Goal: Information Seeking & Learning: Compare options

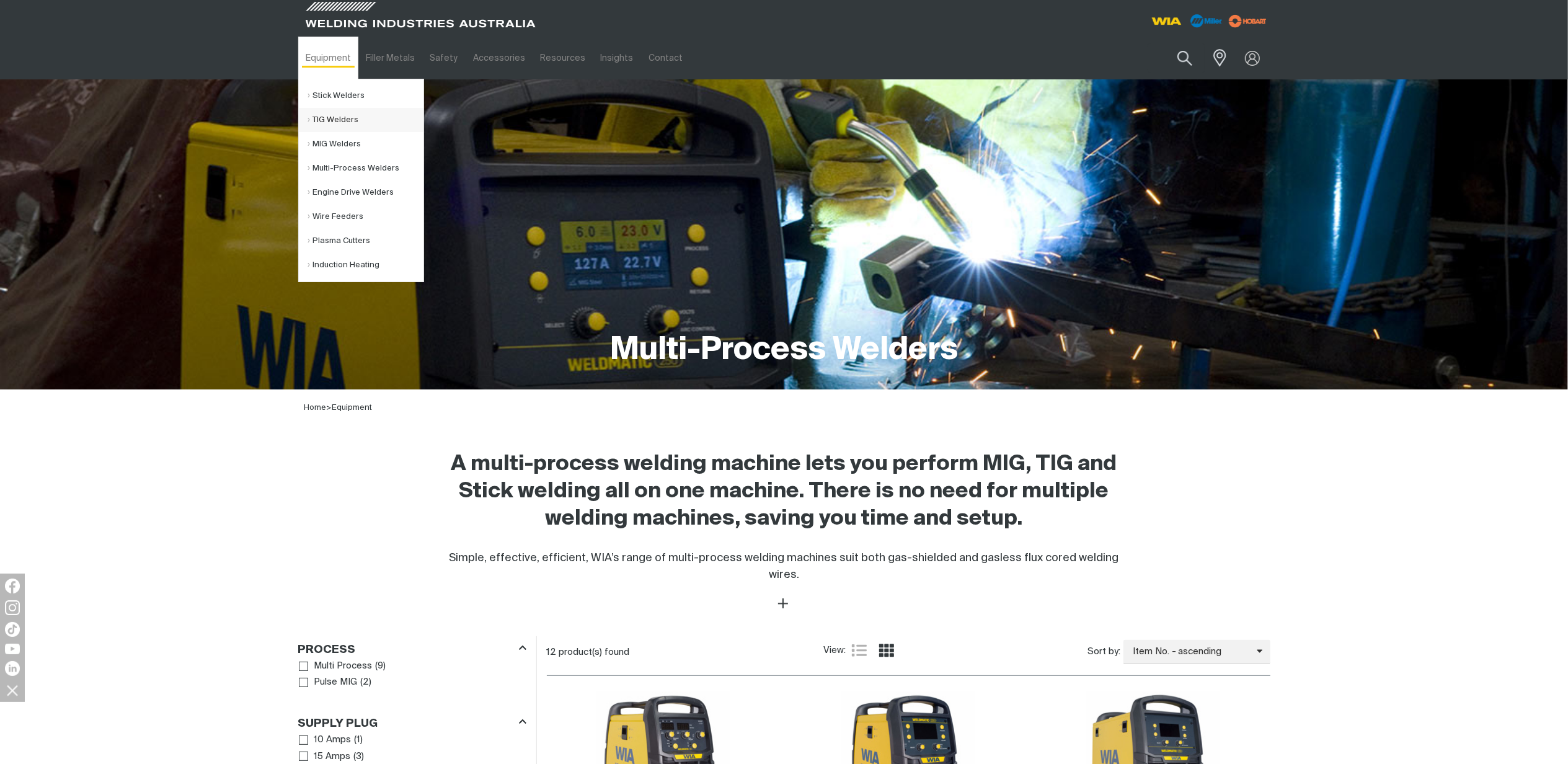
click at [326, 123] on link "TIG Welders" at bounding box center [365, 120] width 115 height 24
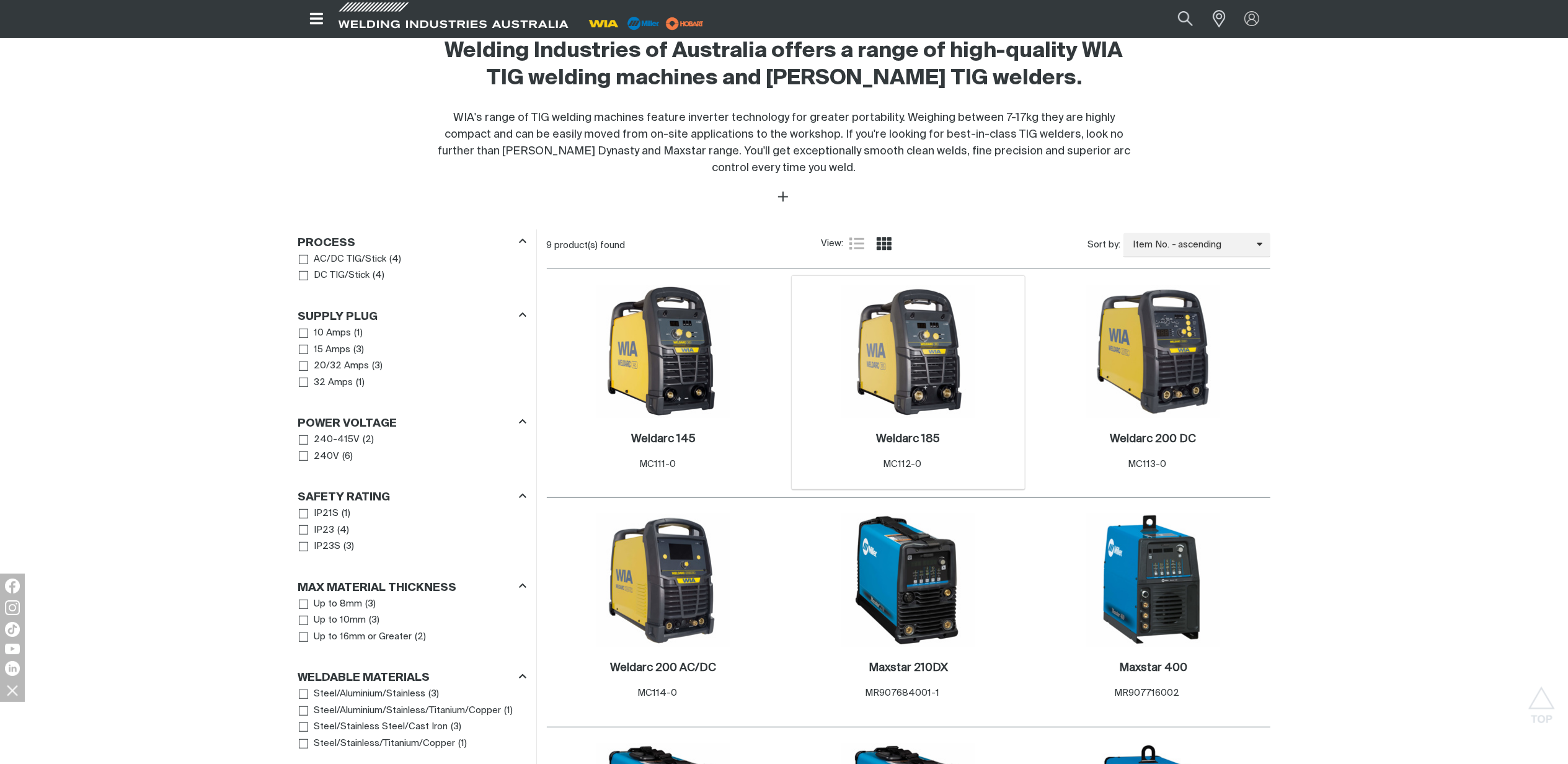
scroll to position [743, 0]
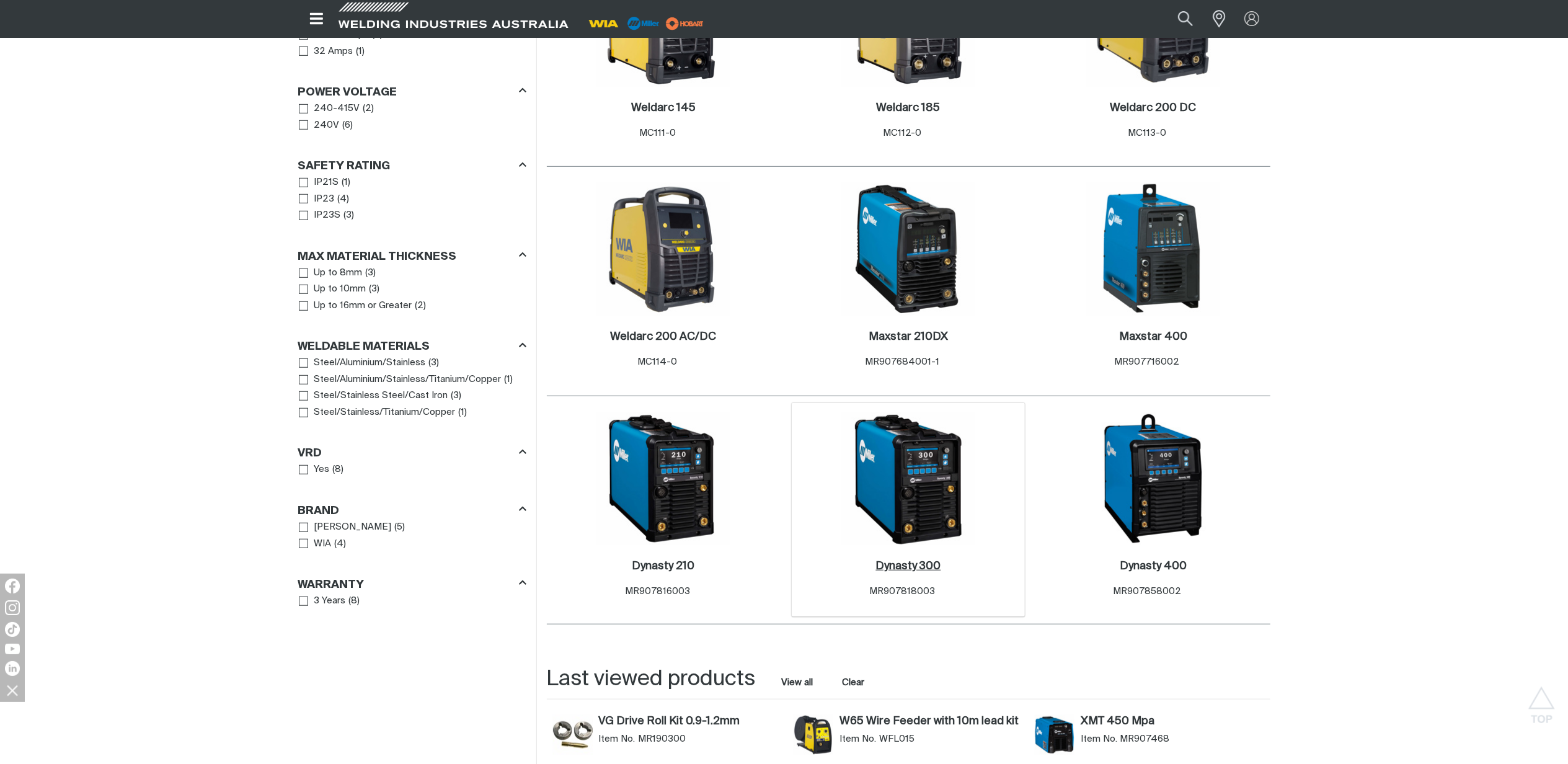
click at [909, 564] on h2 "Dynasty 300 ." at bounding box center [908, 566] width 65 height 11
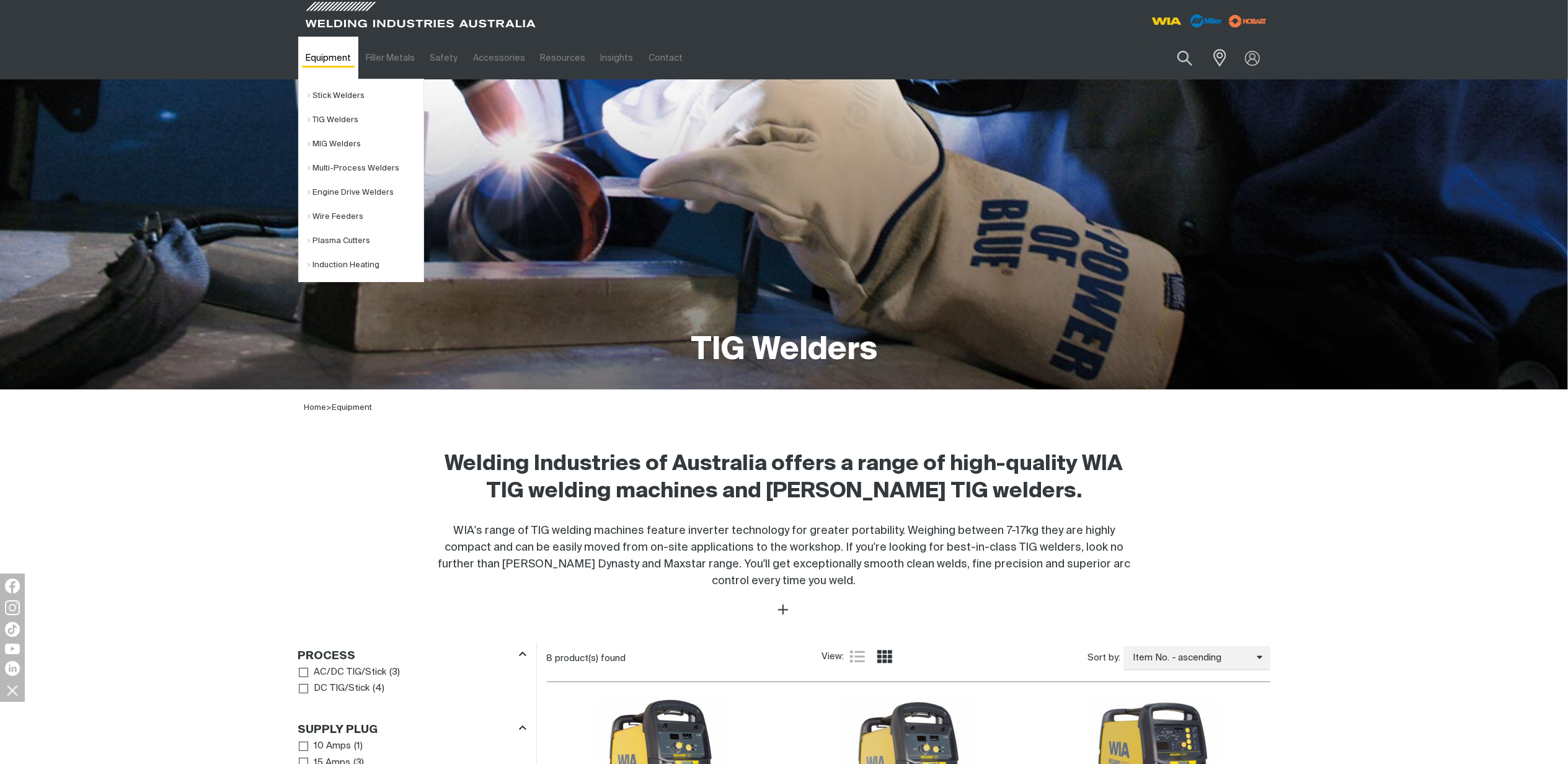
click at [320, 58] on link "Equipment" at bounding box center [328, 58] width 60 height 43
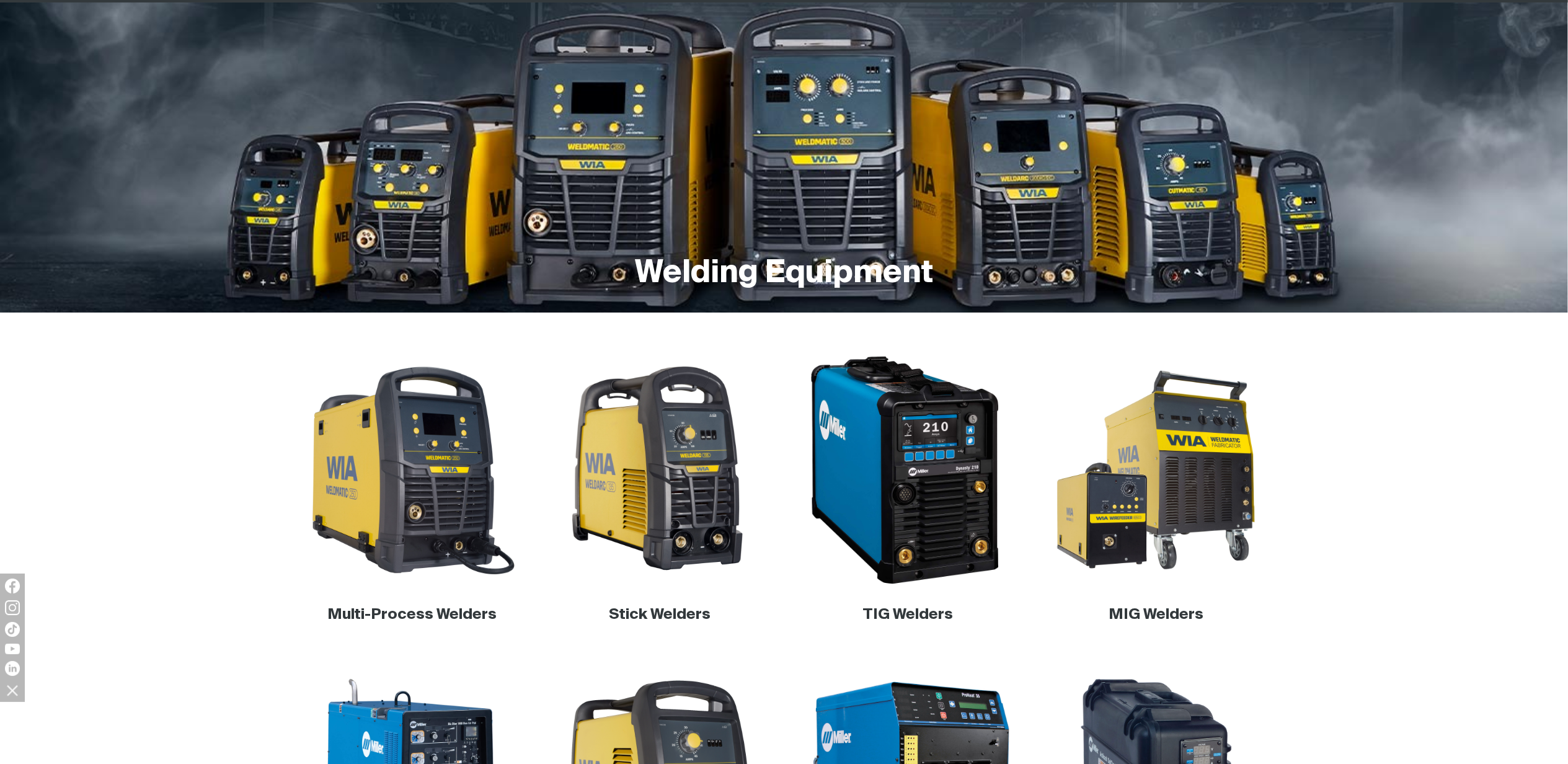
scroll to position [165, 0]
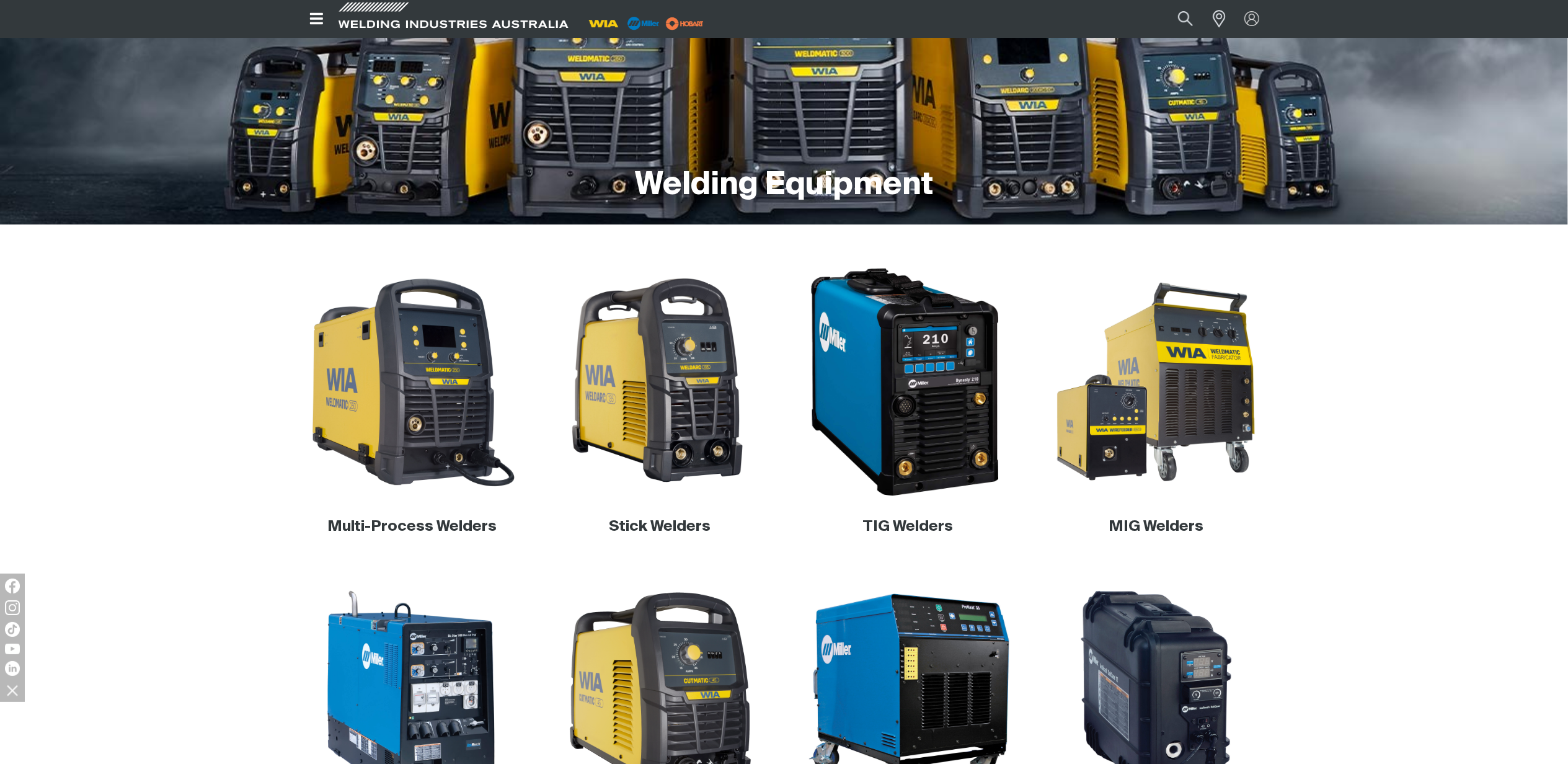
click at [922, 442] on img at bounding box center [908, 382] width 238 height 238
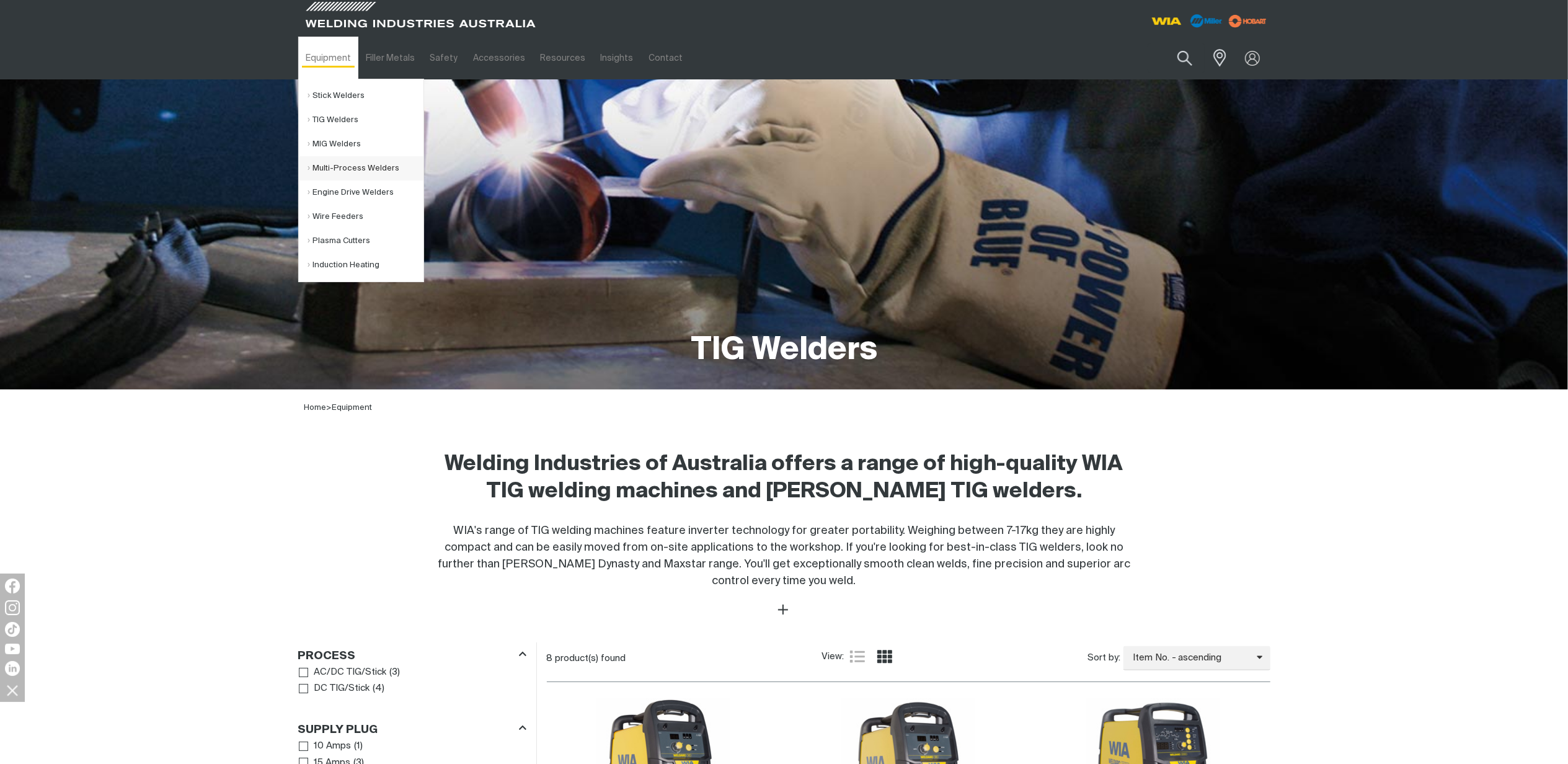
click at [342, 165] on link "Multi-Process Welders" at bounding box center [365, 168] width 115 height 24
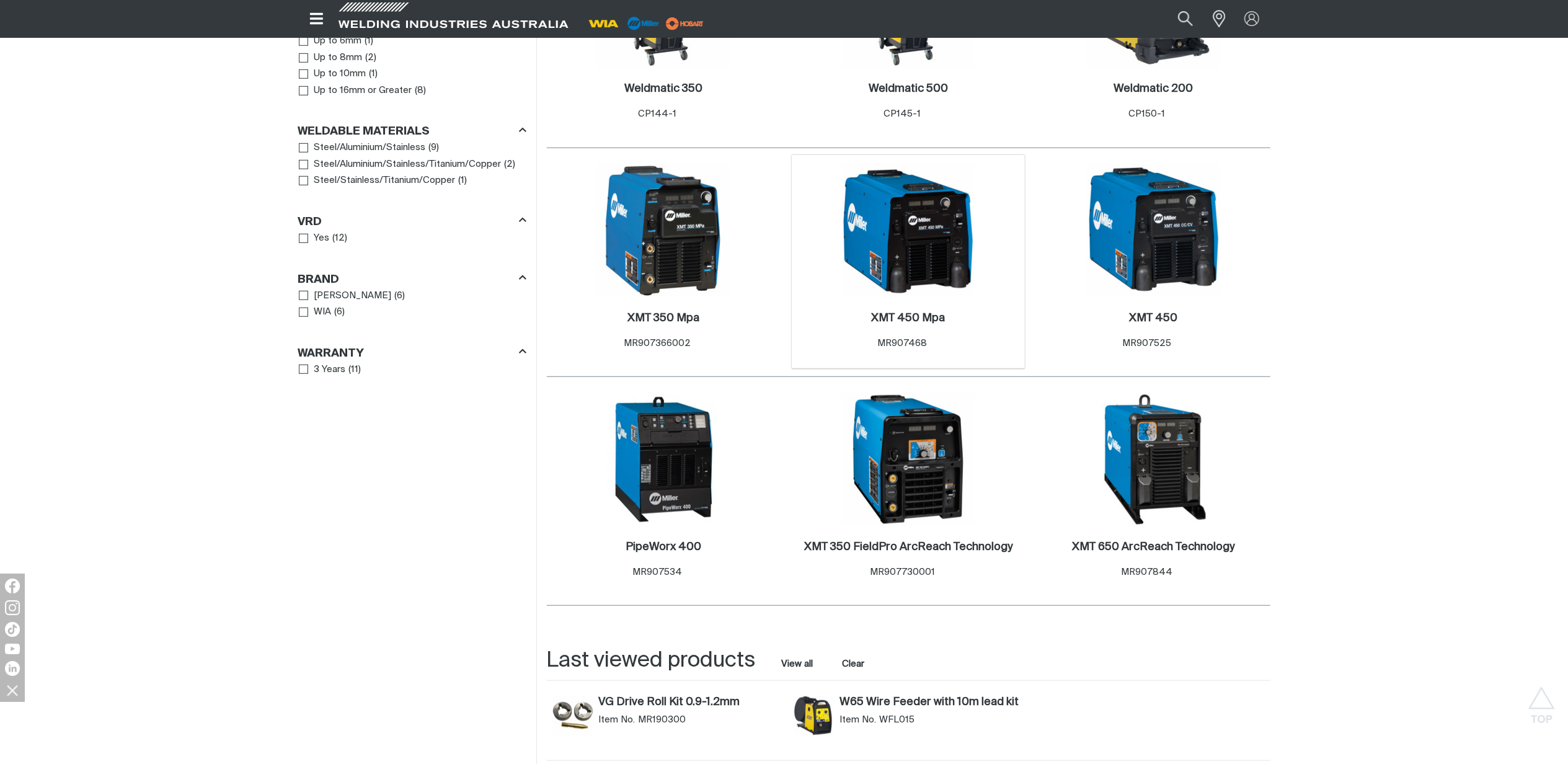
scroll to position [991, 0]
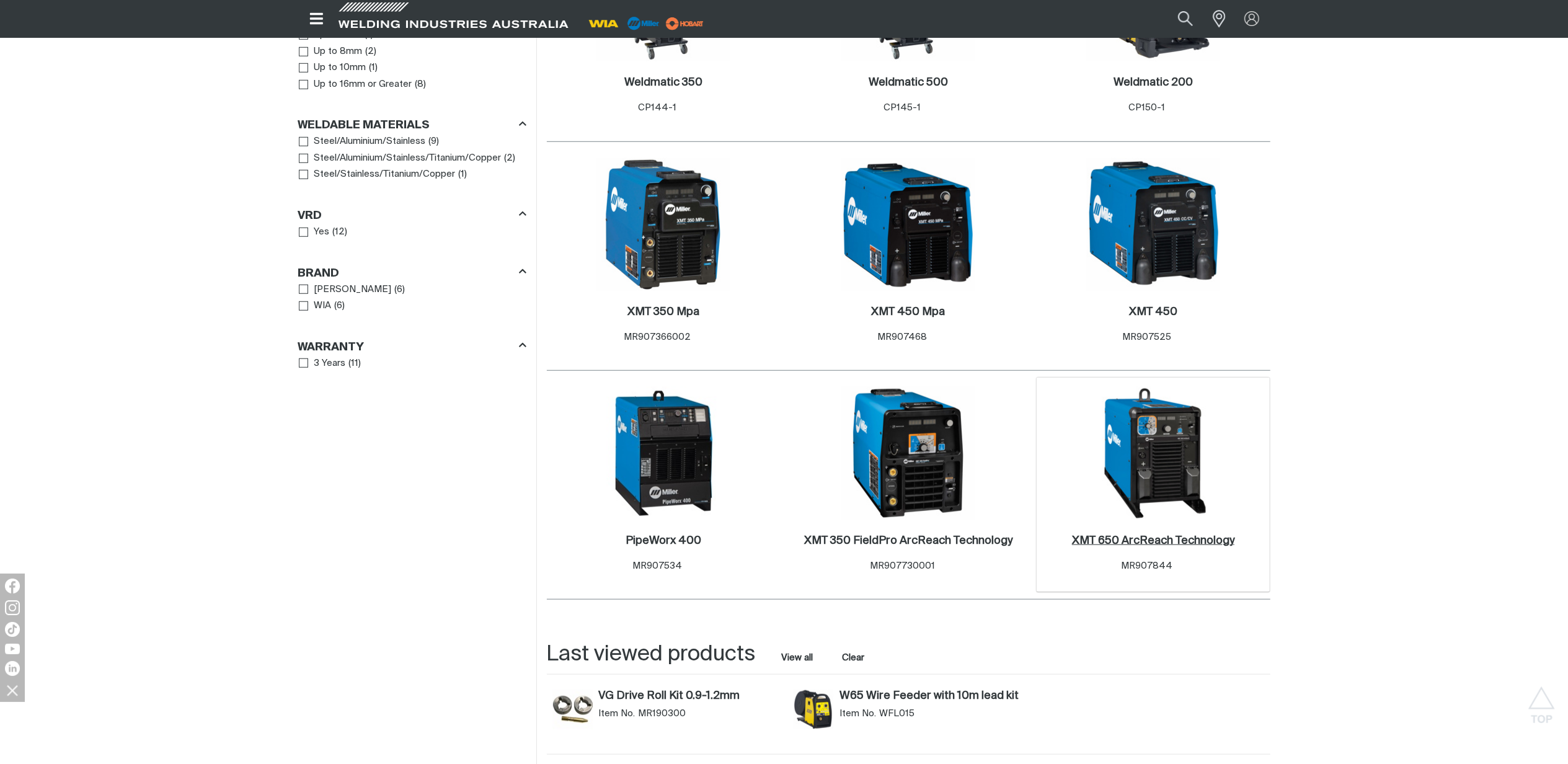
click at [1178, 535] on h2 "XMT 650 ArcReach Technology ." at bounding box center [1154, 541] width 163 height 11
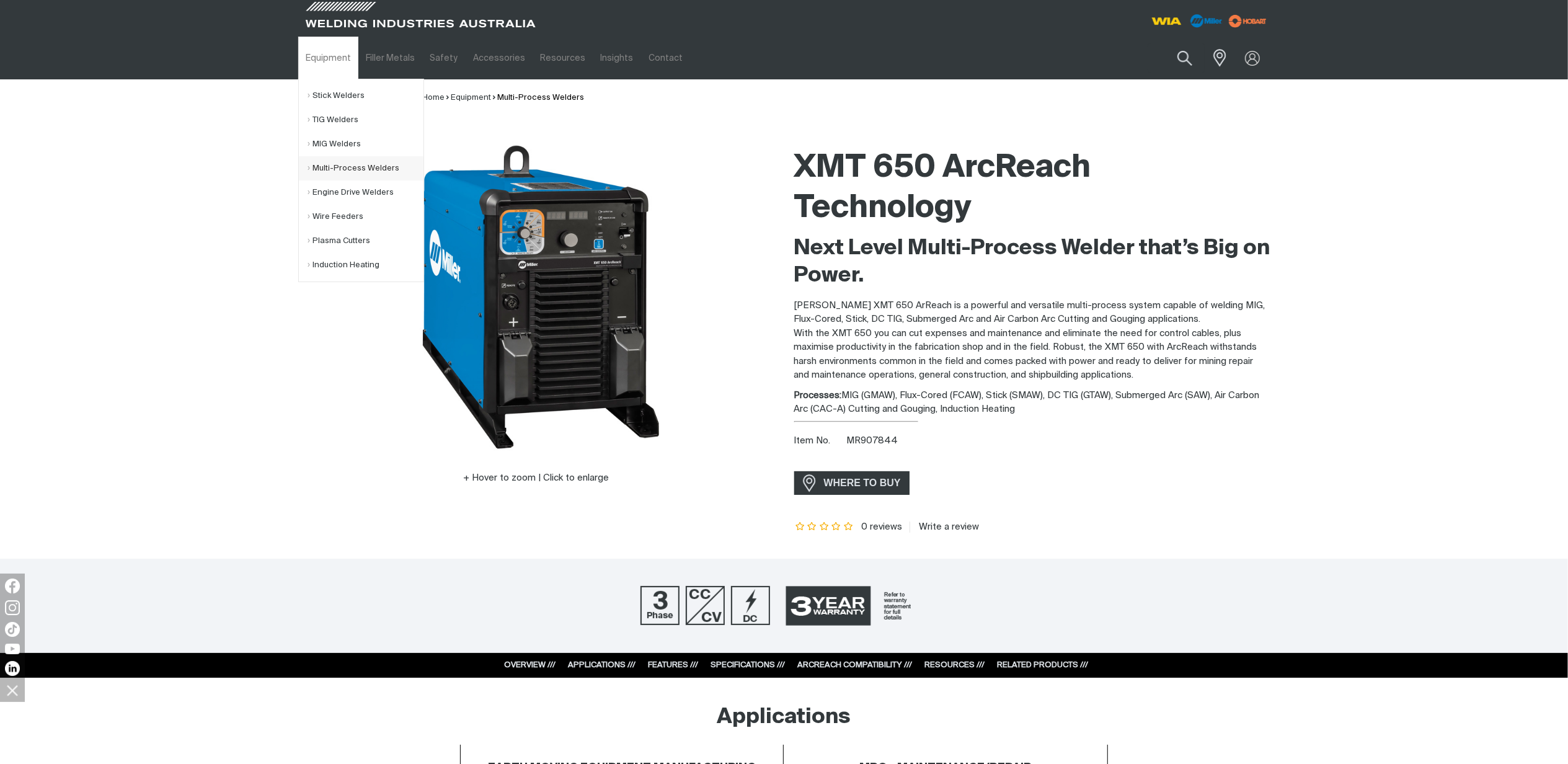
click at [346, 167] on link "Multi-Process Welders" at bounding box center [365, 168] width 115 height 24
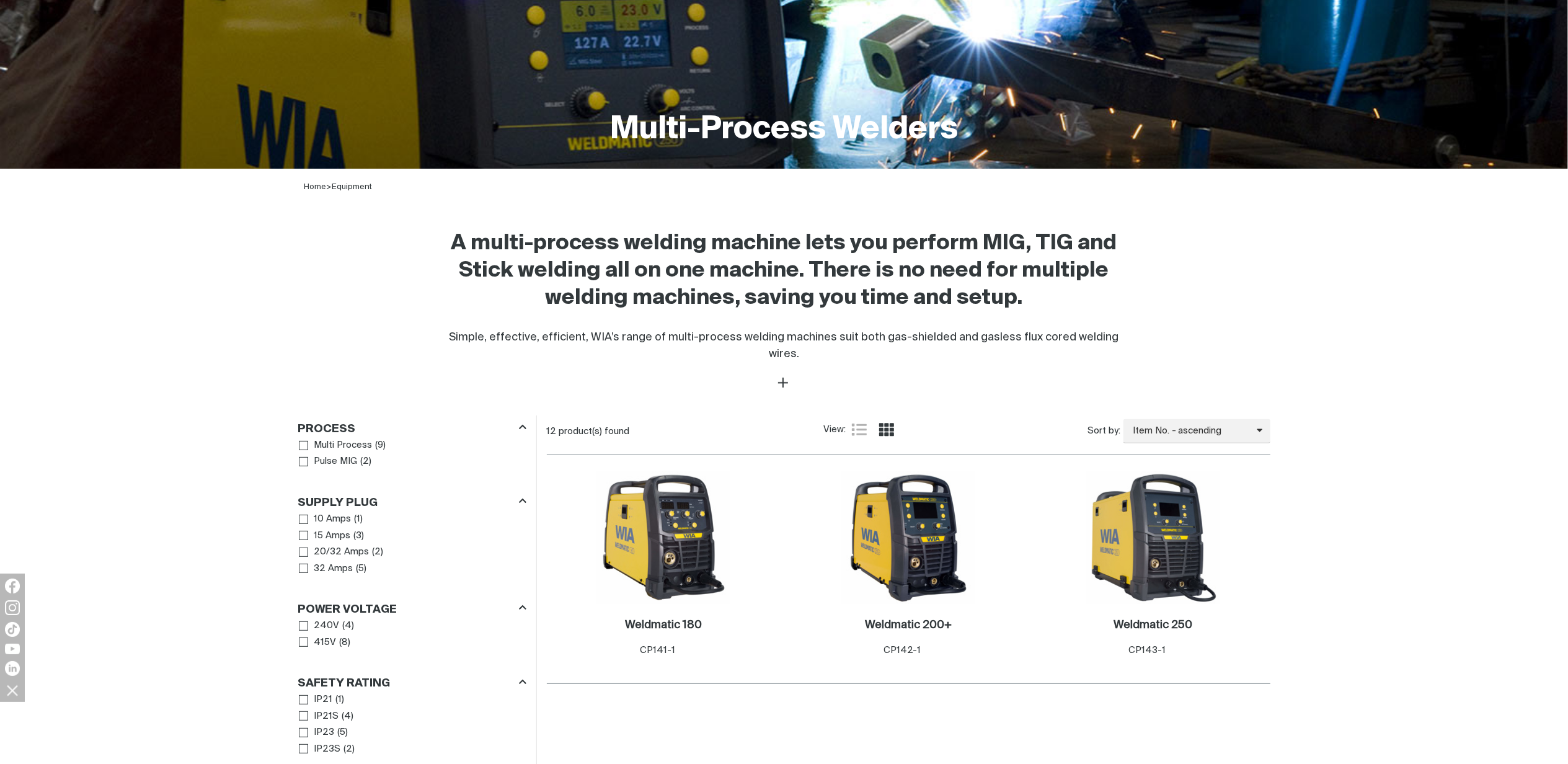
scroll to position [578, 0]
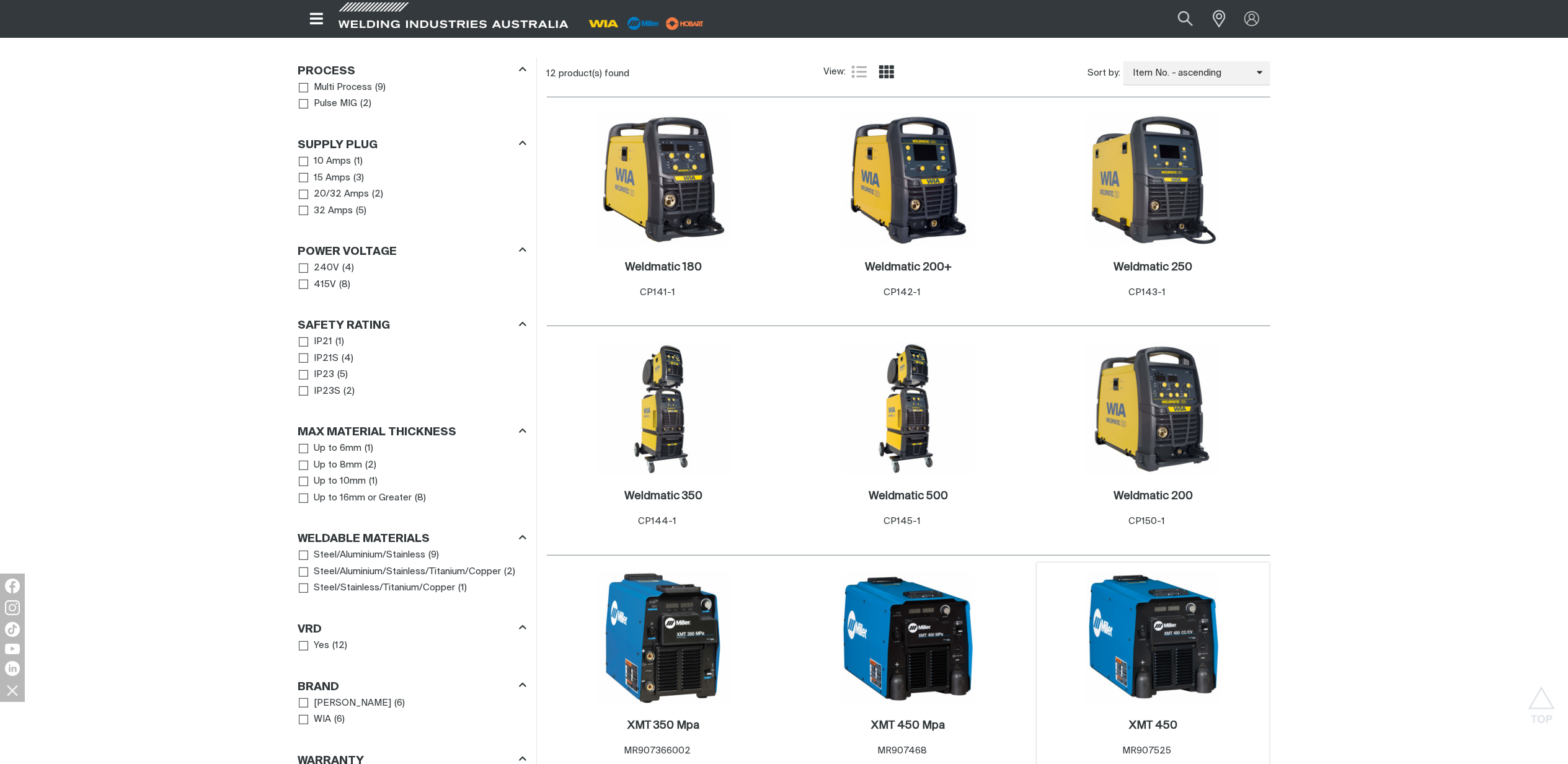
click at [1154, 642] on img at bounding box center [1154, 638] width 133 height 133
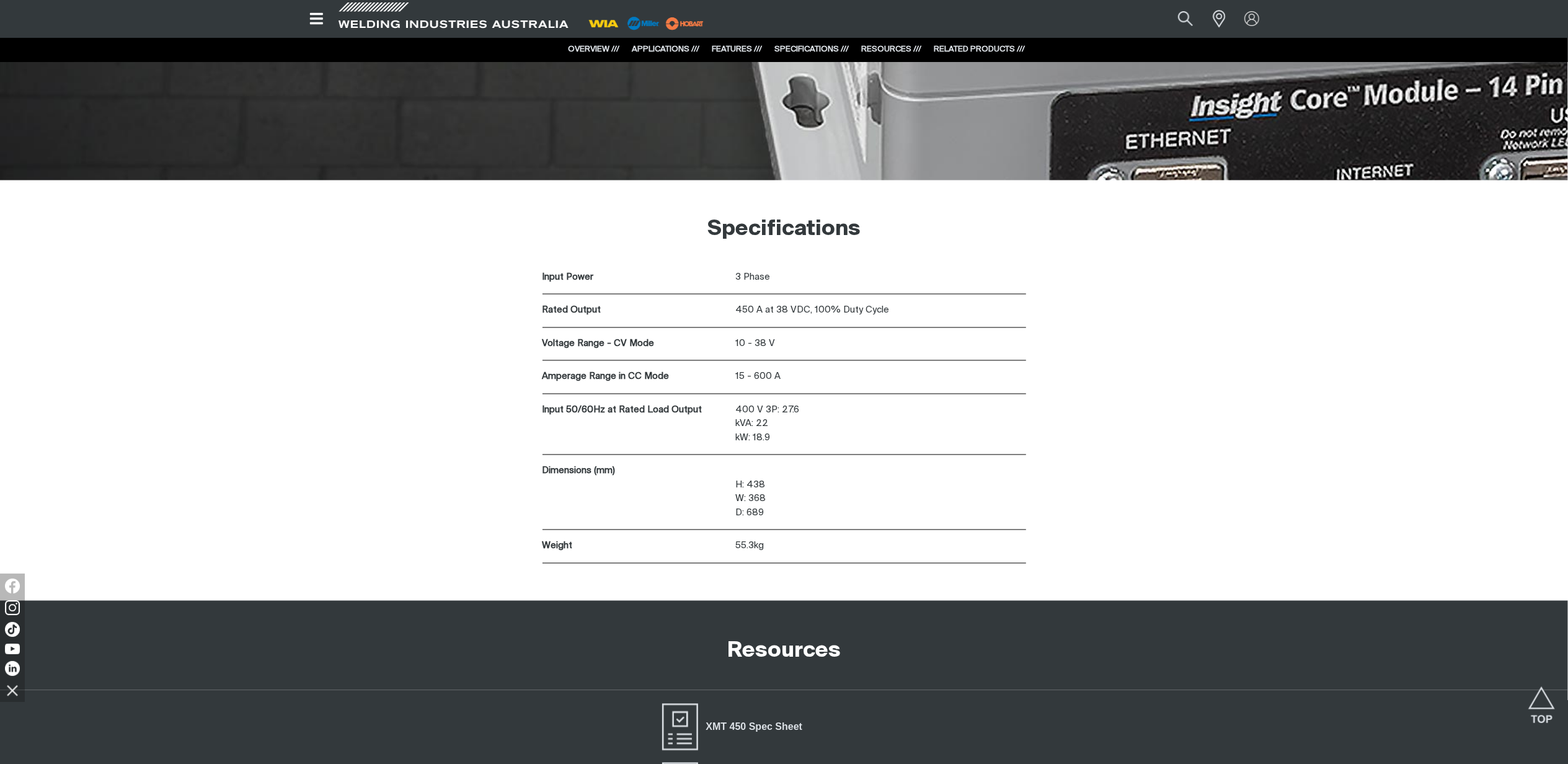
scroll to position [2026, 0]
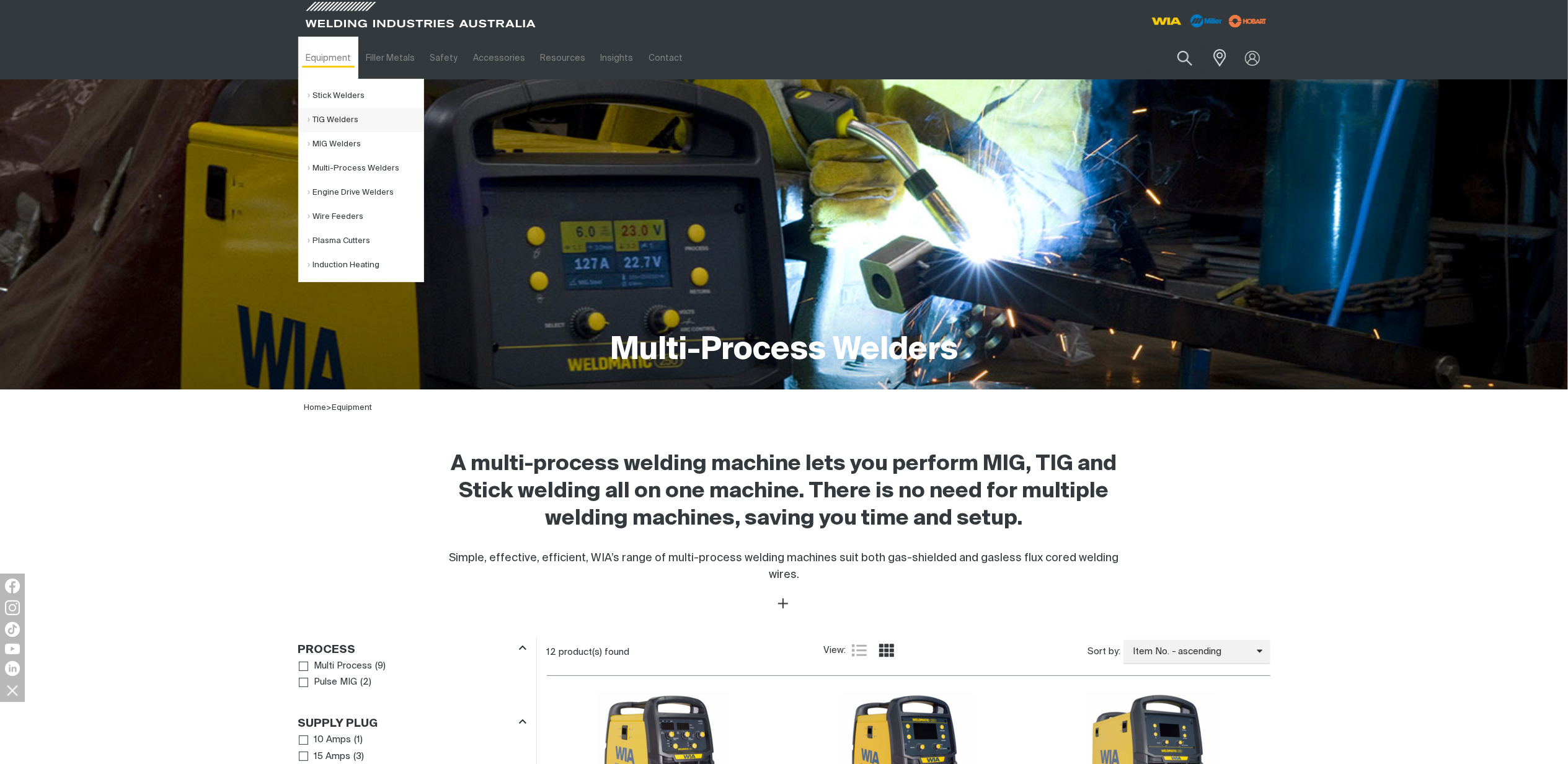
click at [321, 121] on link "TIG Welders" at bounding box center [365, 120] width 115 height 24
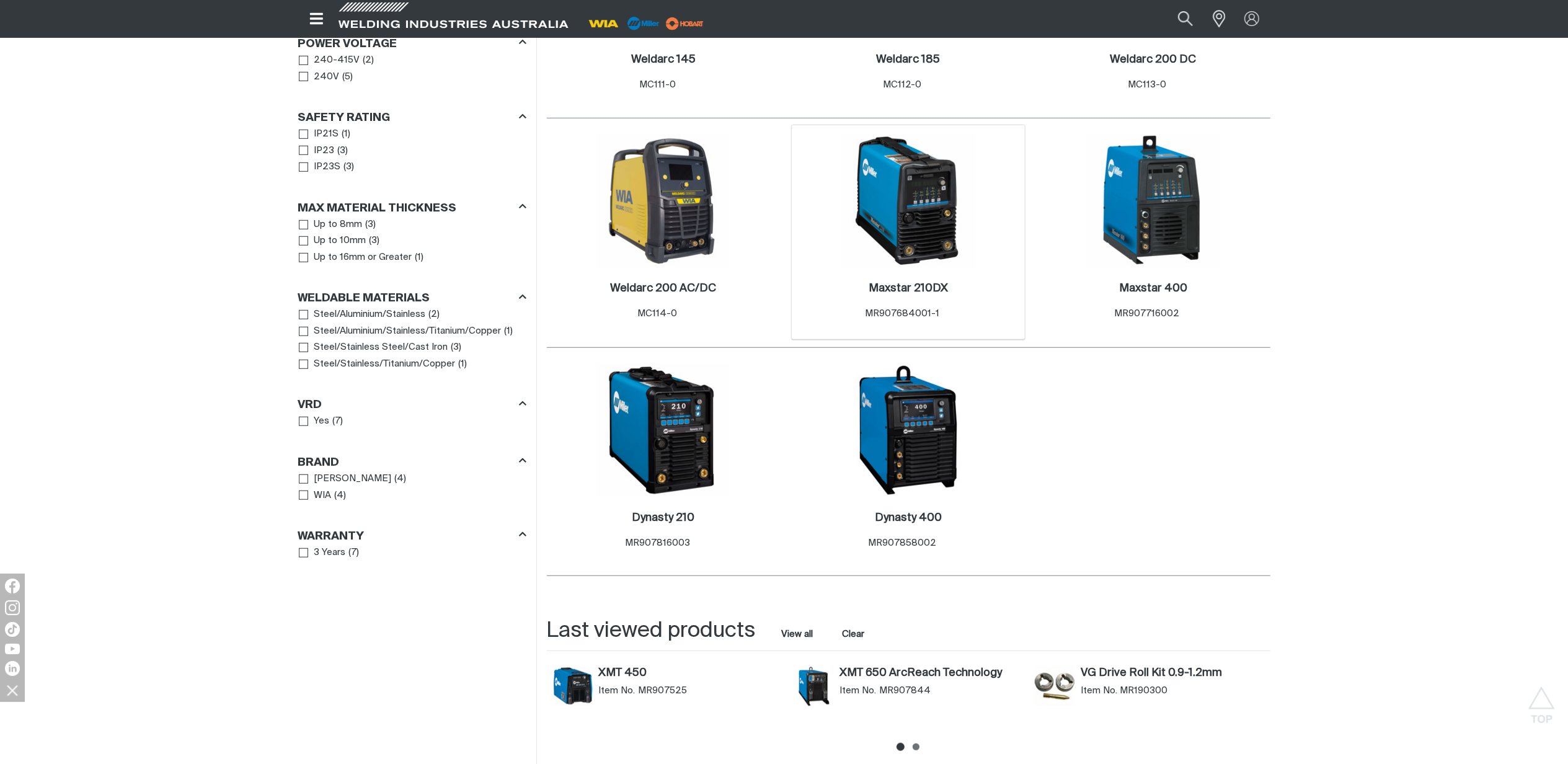
scroll to position [827, 0]
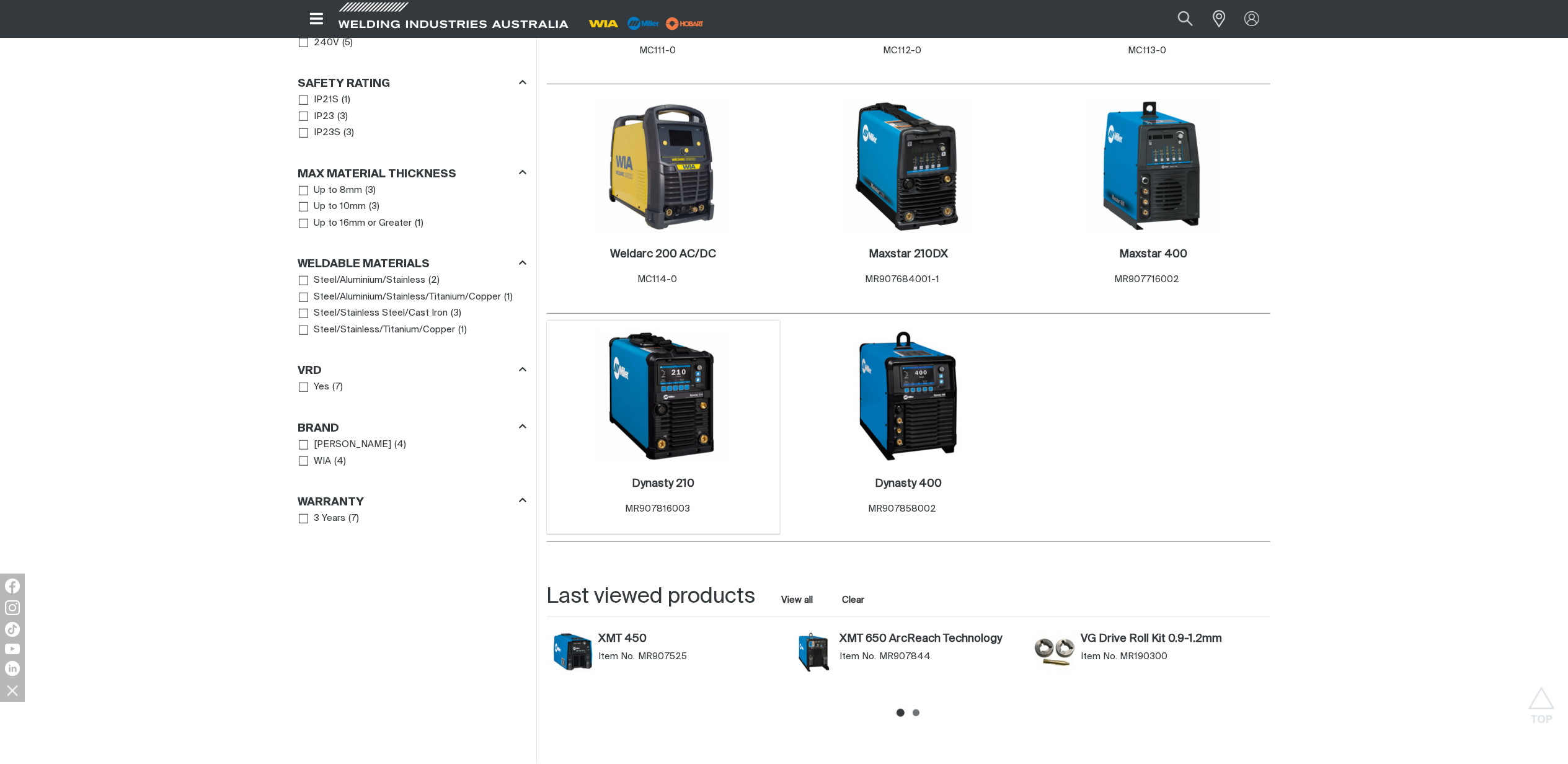
click at [690, 435] on img at bounding box center [663, 396] width 133 height 133
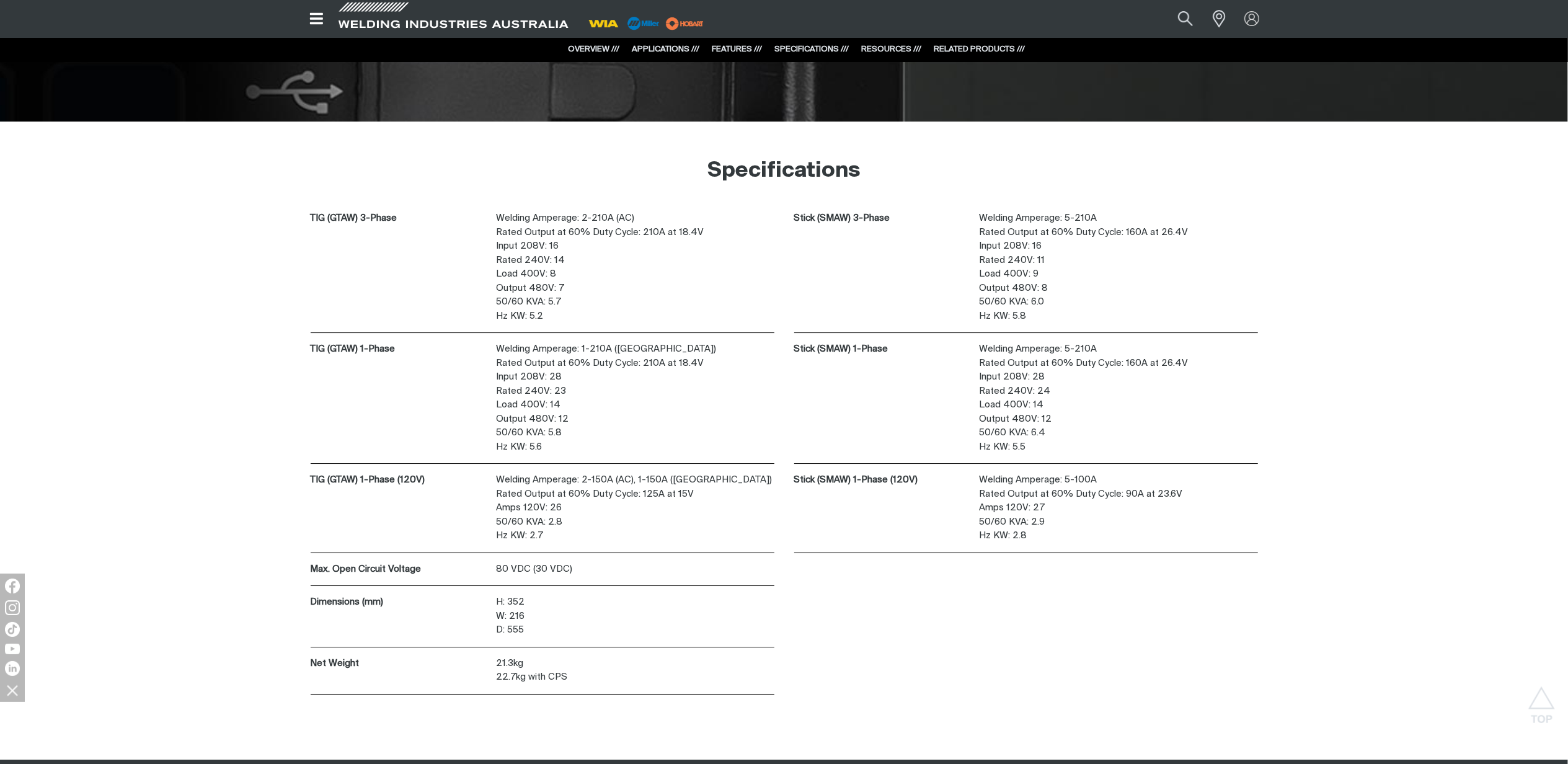
scroll to position [4049, 0]
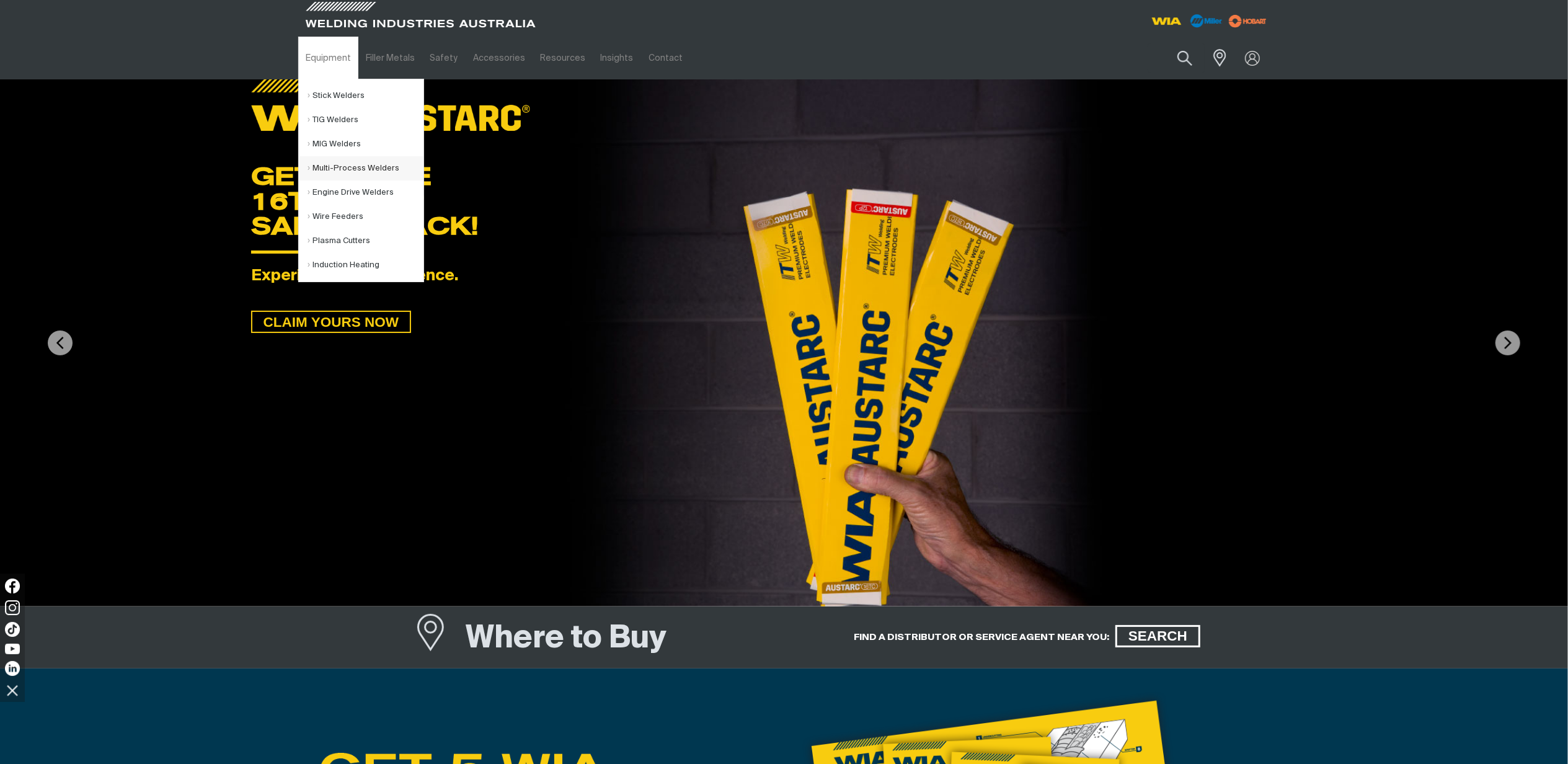
click at [323, 166] on link "Multi-Process Welders" at bounding box center [365, 168] width 115 height 24
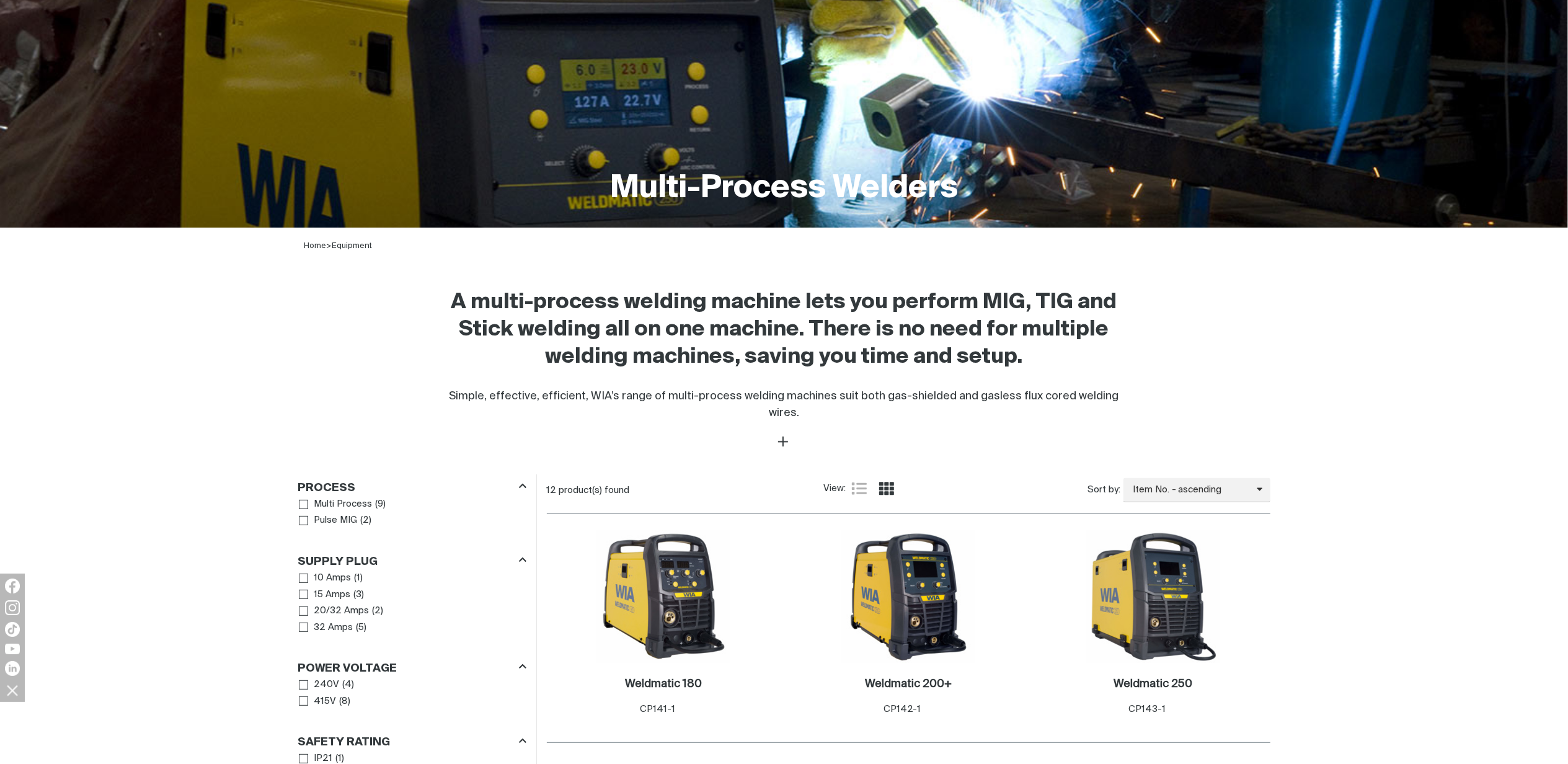
scroll to position [496, 0]
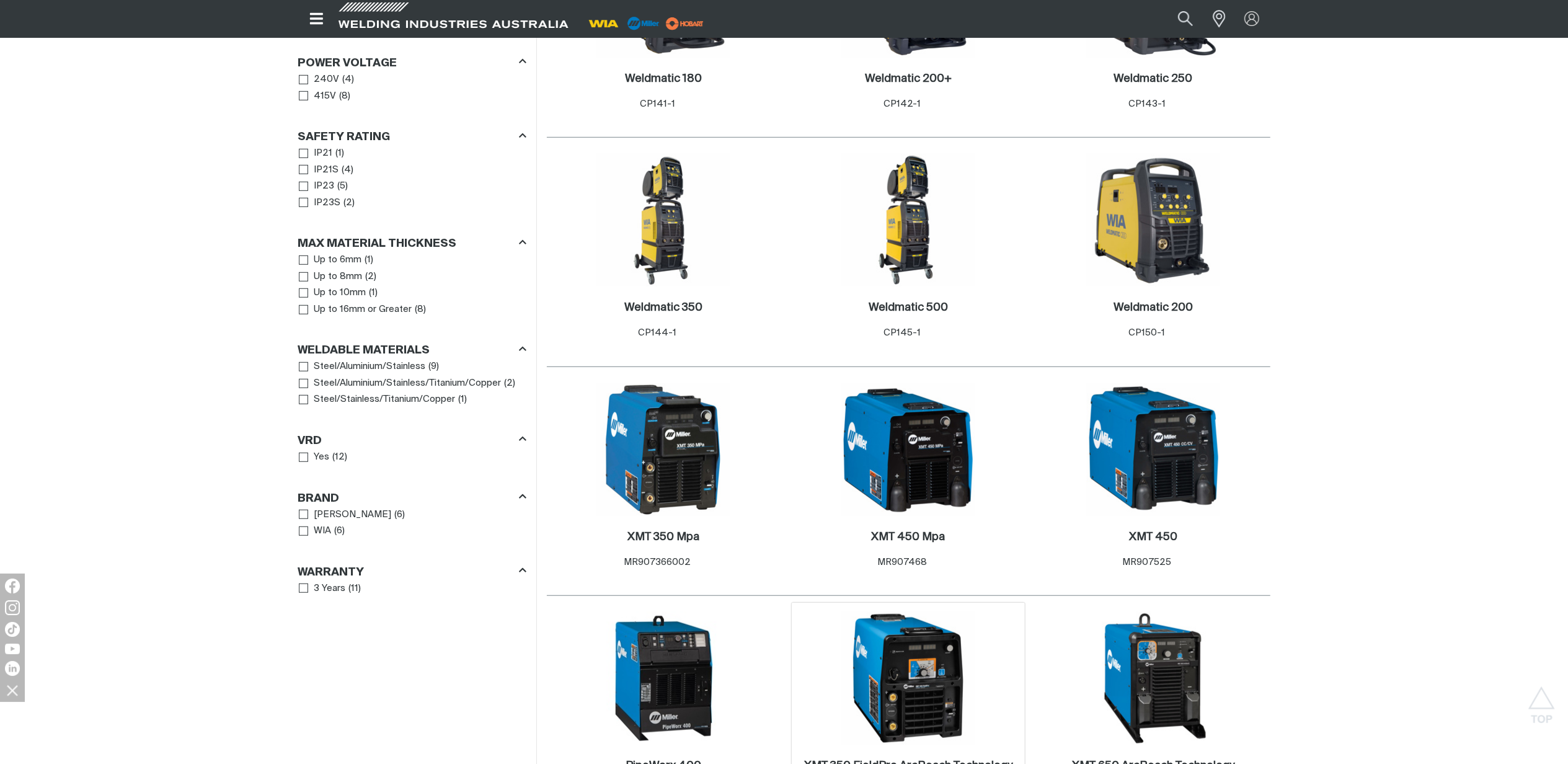
scroll to position [909, 0]
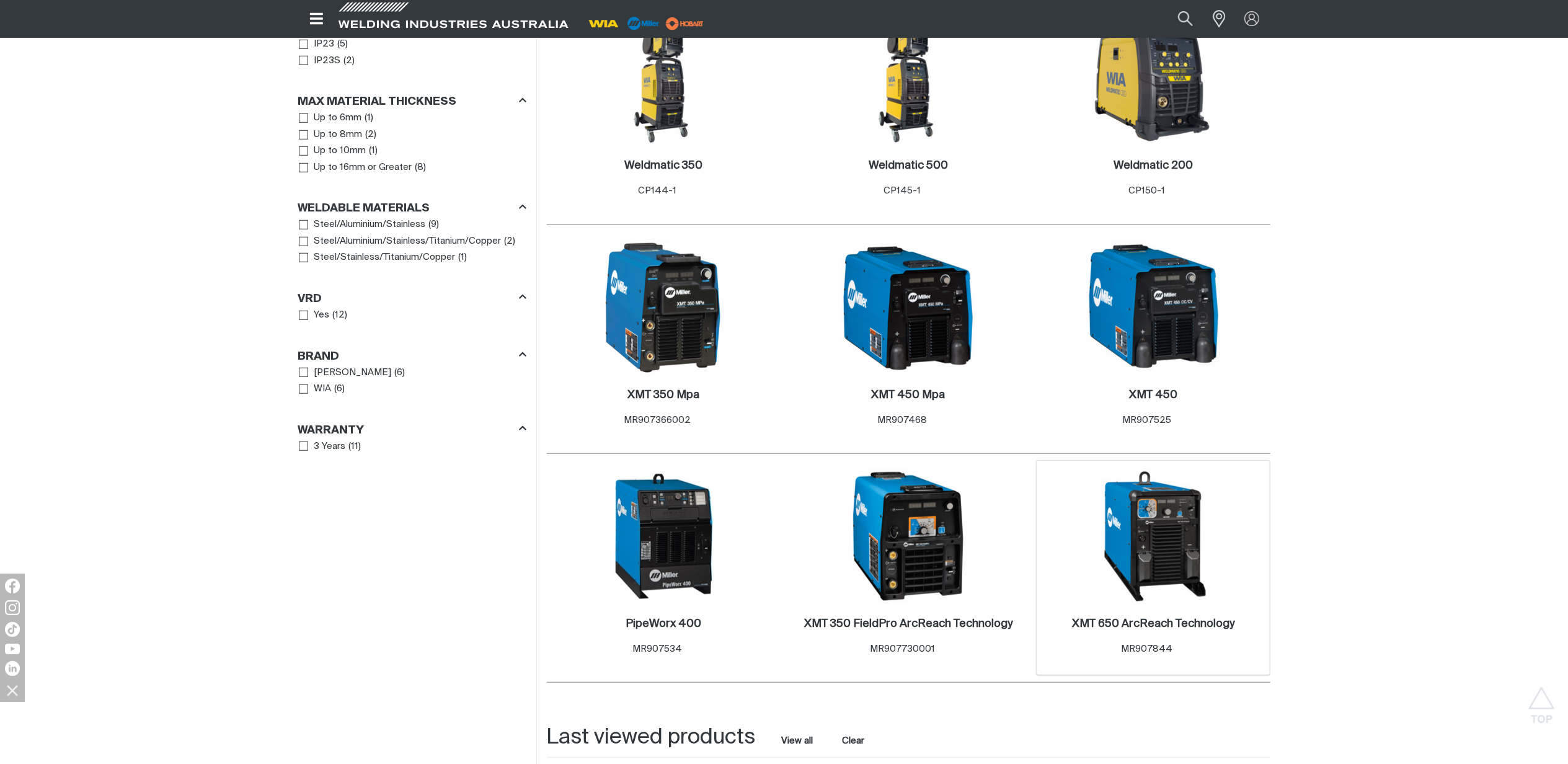
click at [1162, 612] on div "XMT 650 ArcReach Technology . Item No. MR907844" at bounding box center [1154, 639] width 222 height 54
click at [1159, 618] on h2 "XMT 650 ArcReach Technology ." at bounding box center [1154, 624] width 163 height 11
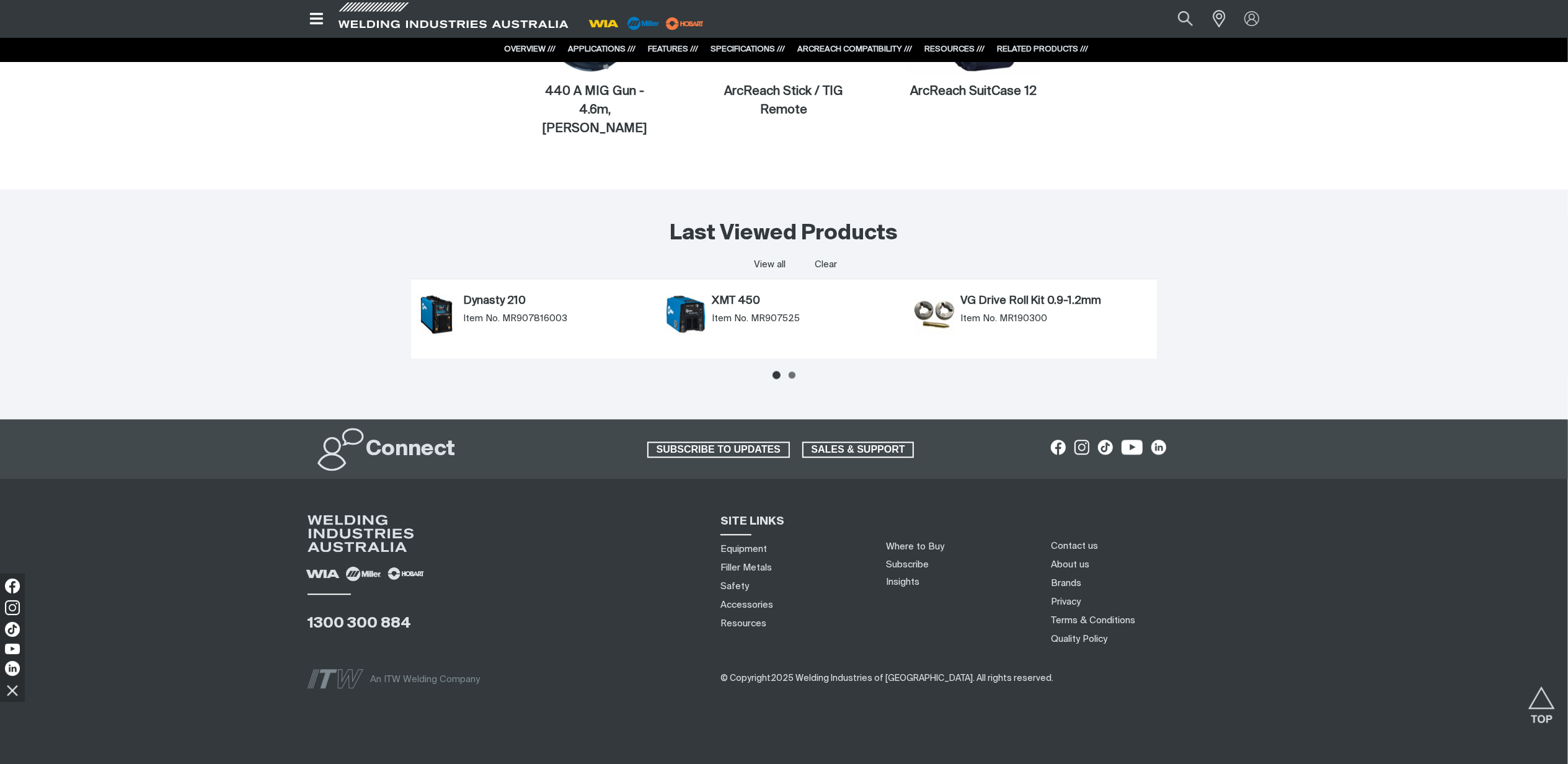
scroll to position [7499, 0]
